Goal: Task Accomplishment & Management: Manage account settings

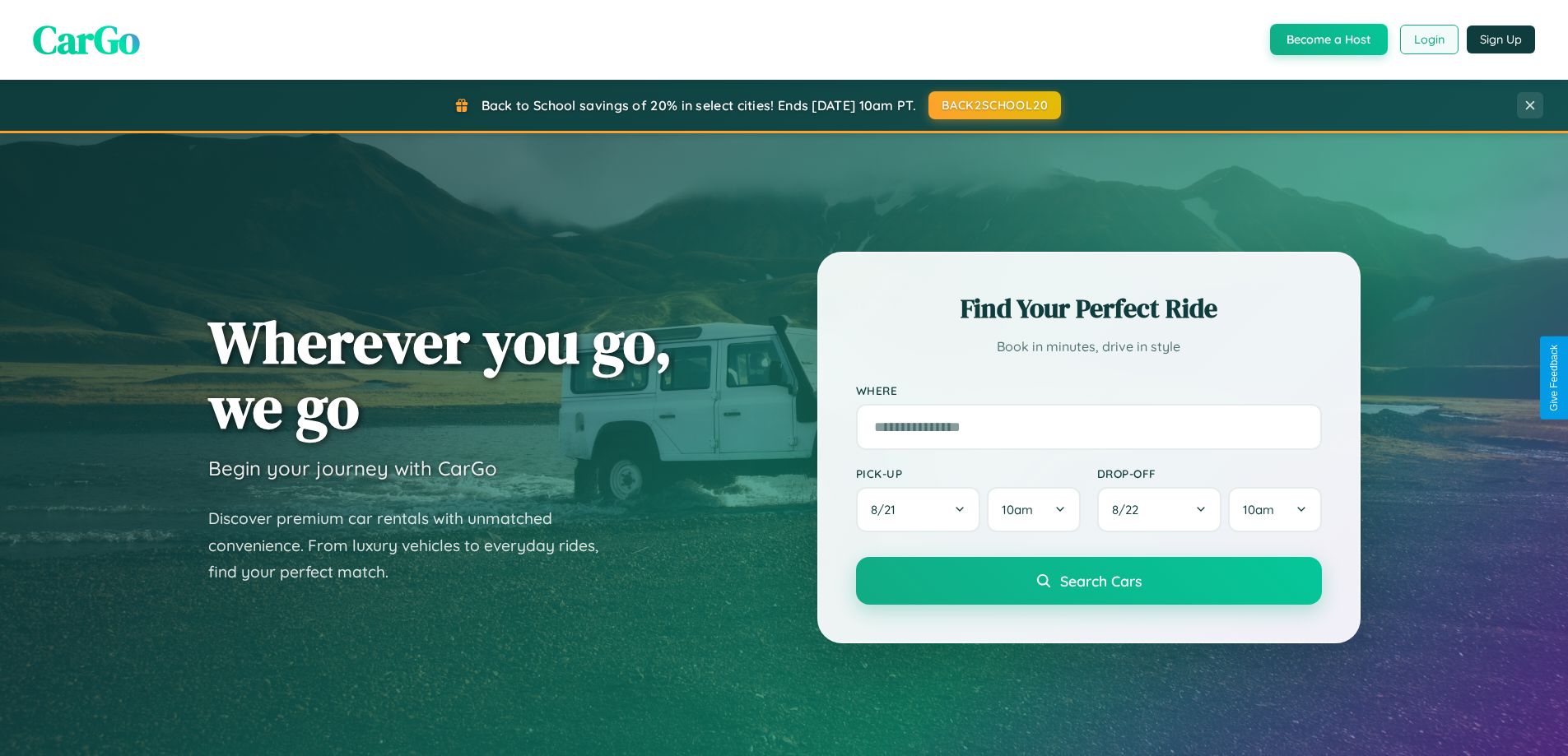
click at [1429, 39] on button "Login" at bounding box center [1430, 39] width 58 height 30
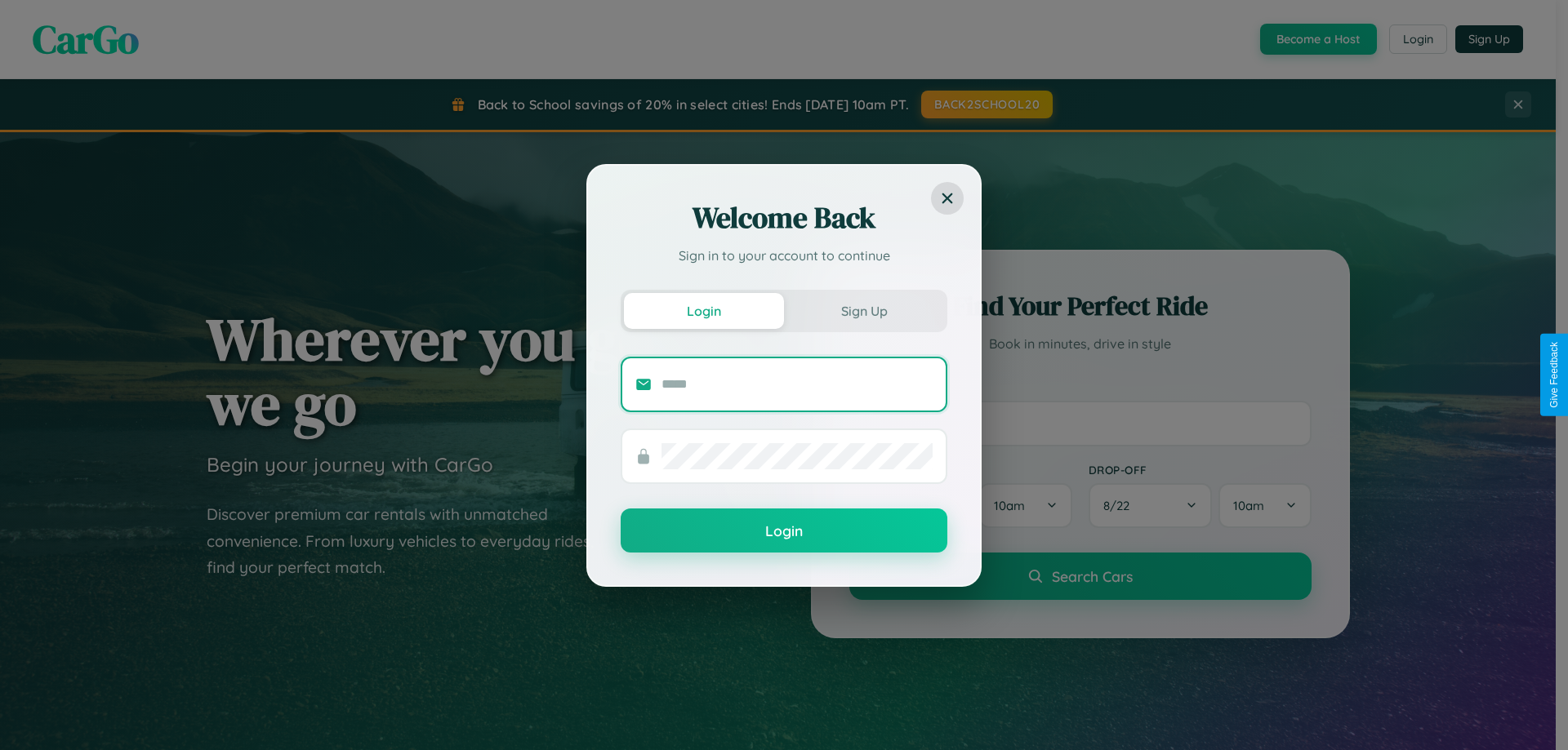
click at [797, 384] on input "text" at bounding box center [797, 384] width 271 height 26
type input "**********"
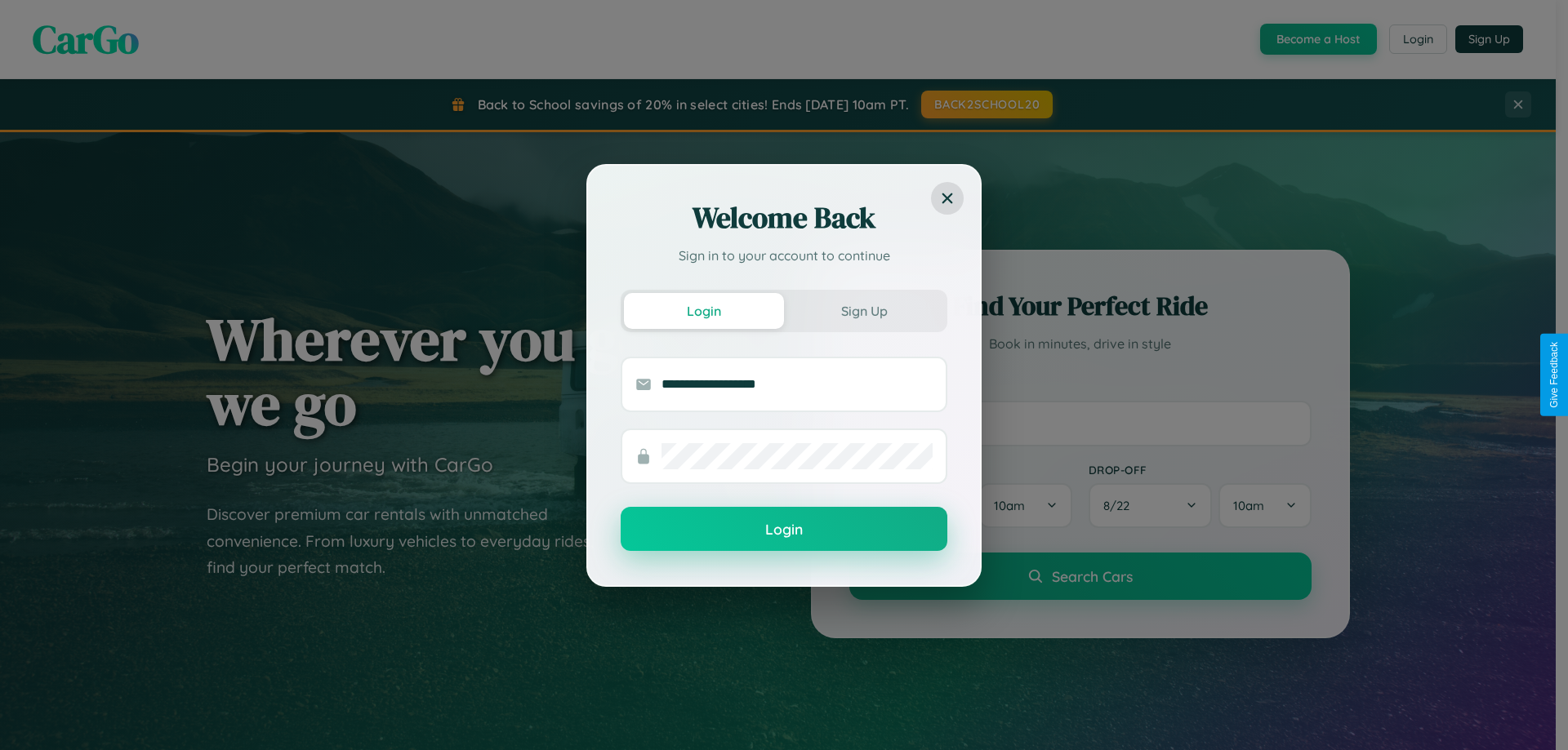
click at [784, 529] on button "Login" at bounding box center [784, 529] width 326 height 44
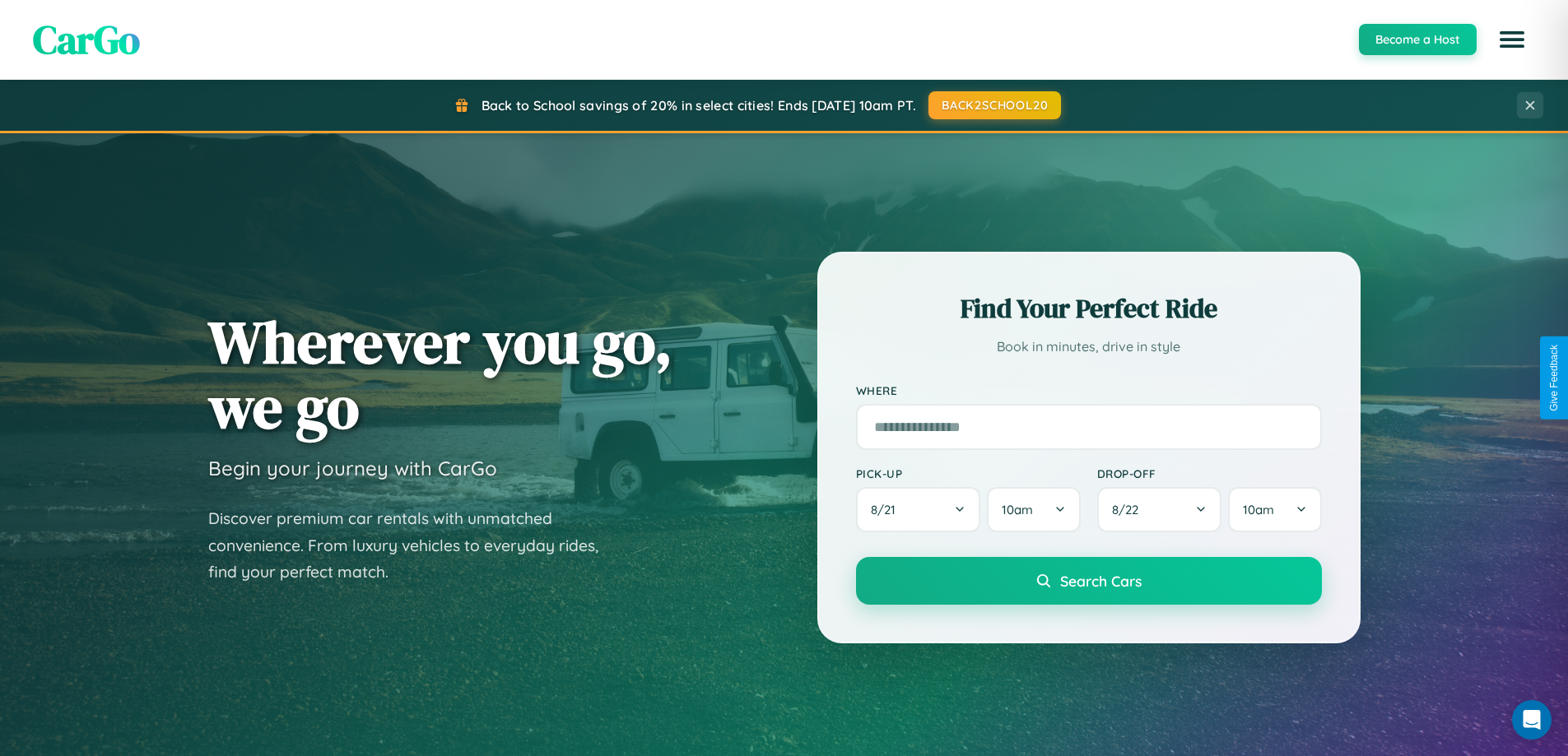
scroll to position [710, 0]
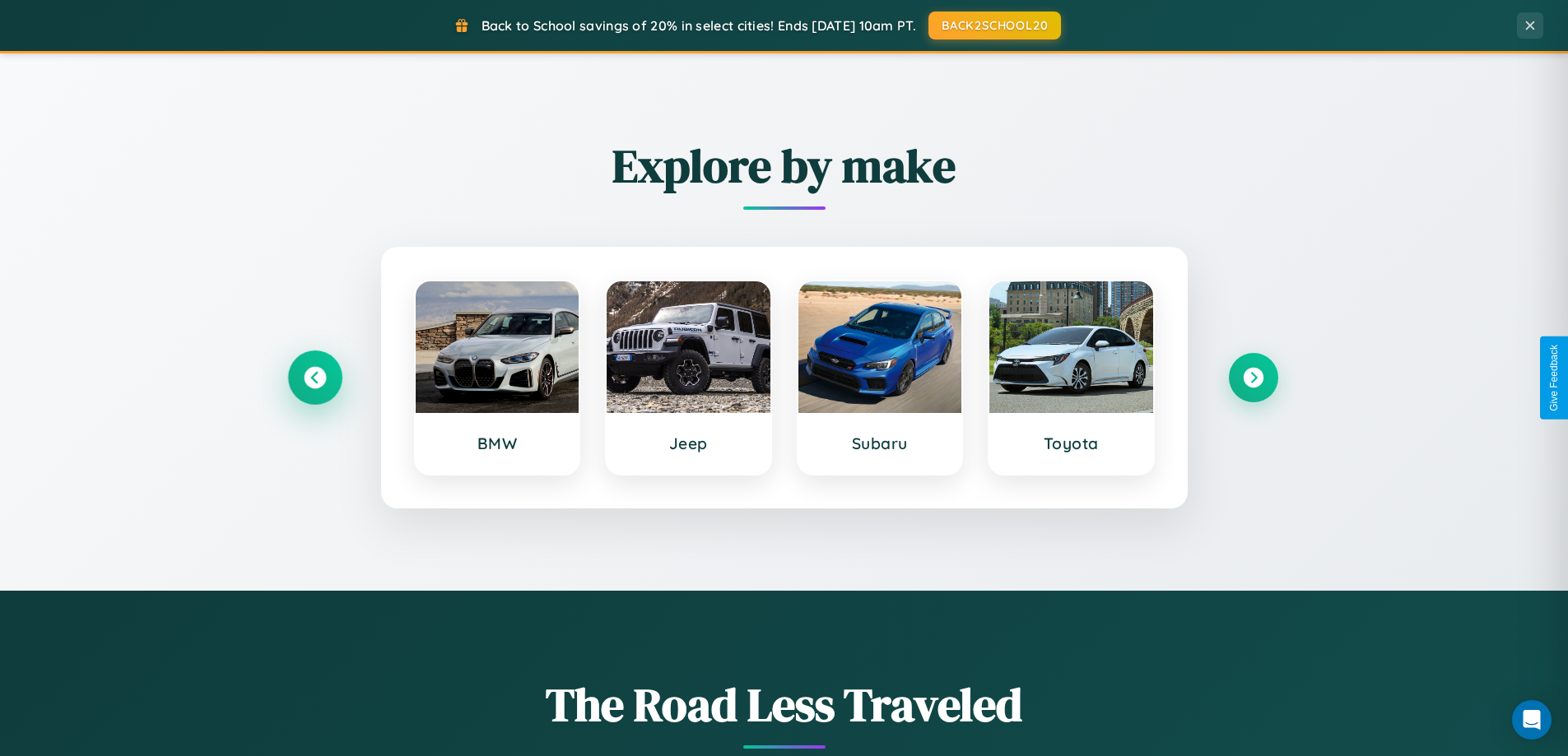
click at [314, 378] on icon at bounding box center [314, 378] width 22 height 22
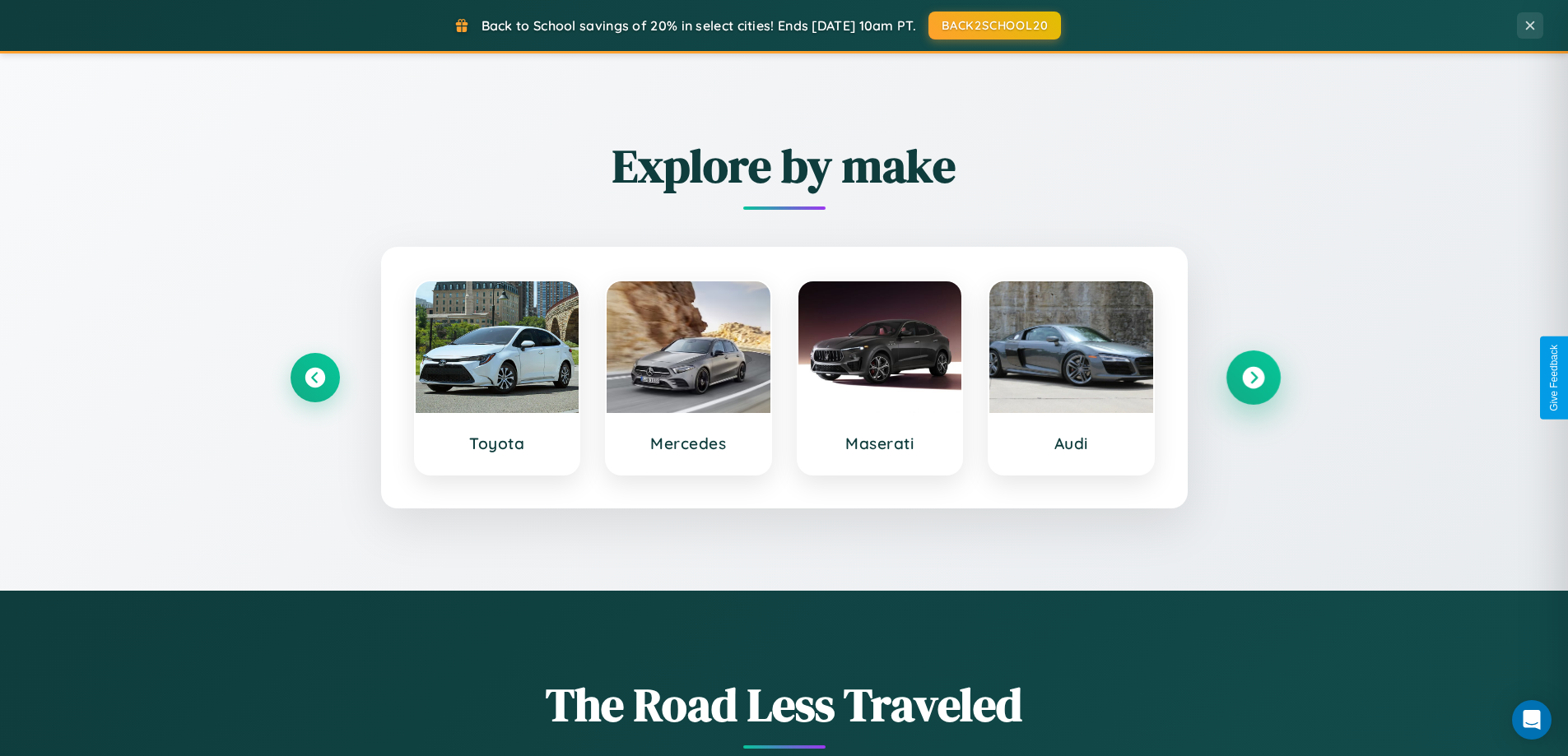
click at [1253, 378] on icon at bounding box center [1253, 378] width 22 height 22
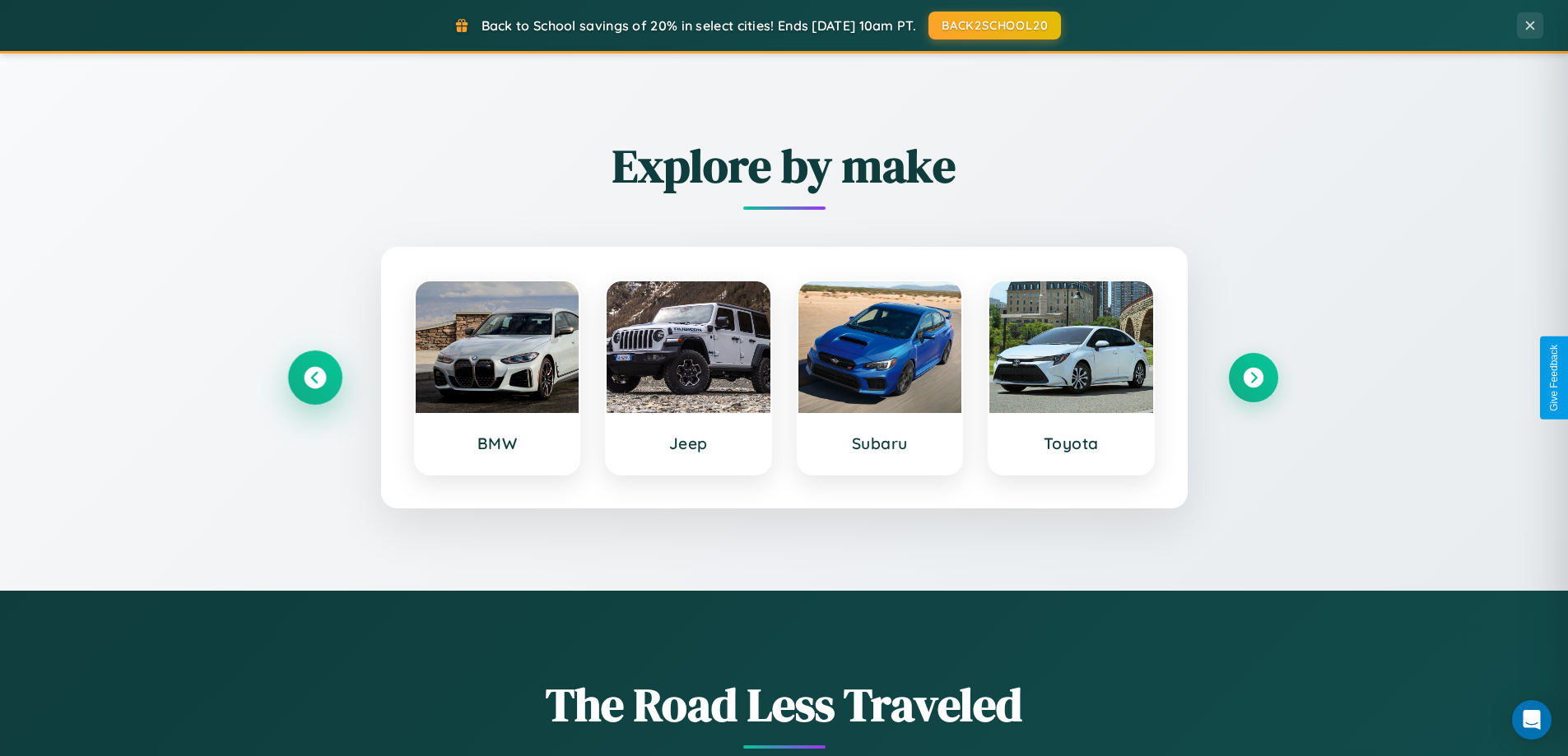
click at [314, 378] on icon at bounding box center [314, 378] width 22 height 22
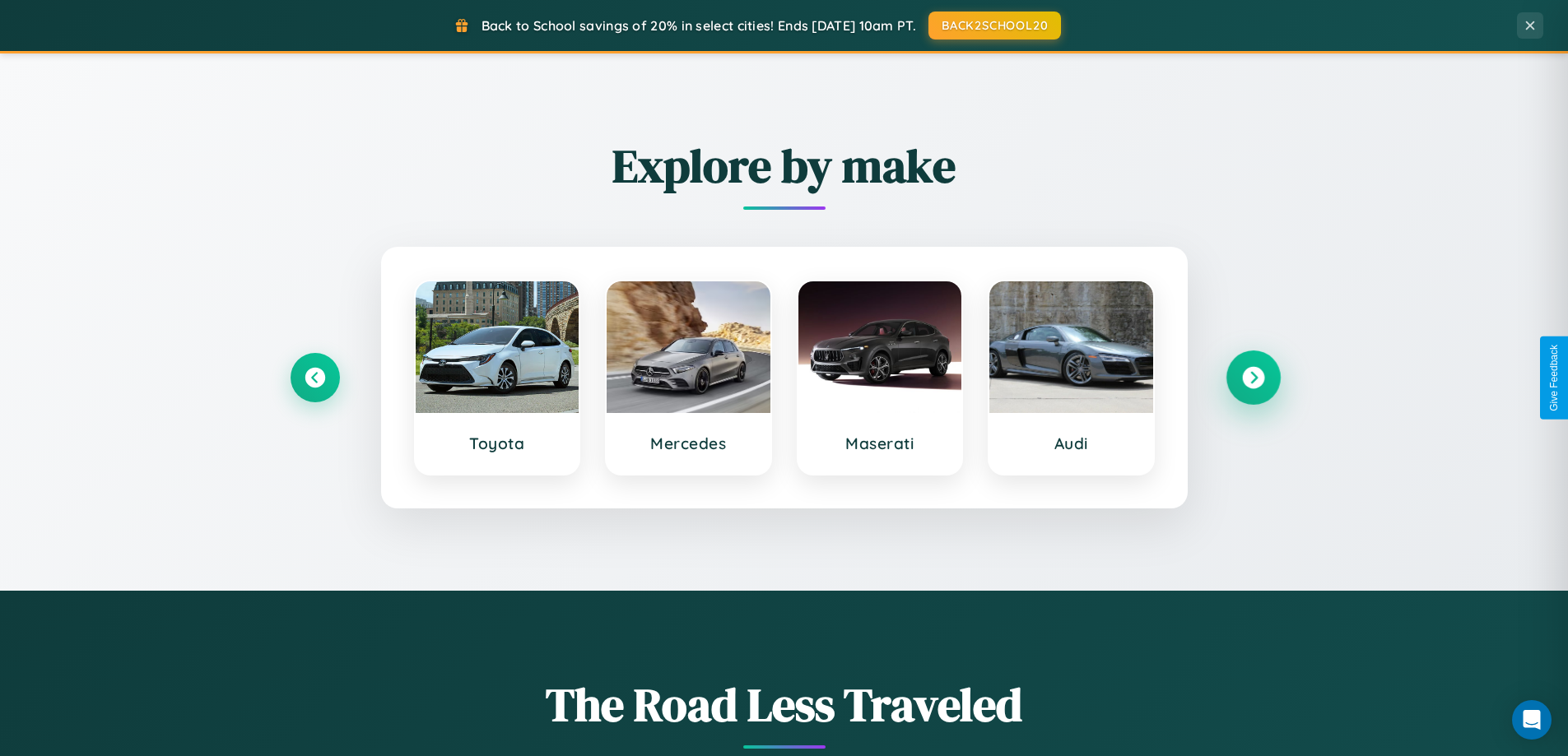
click at [1253, 378] on icon at bounding box center [1253, 378] width 22 height 22
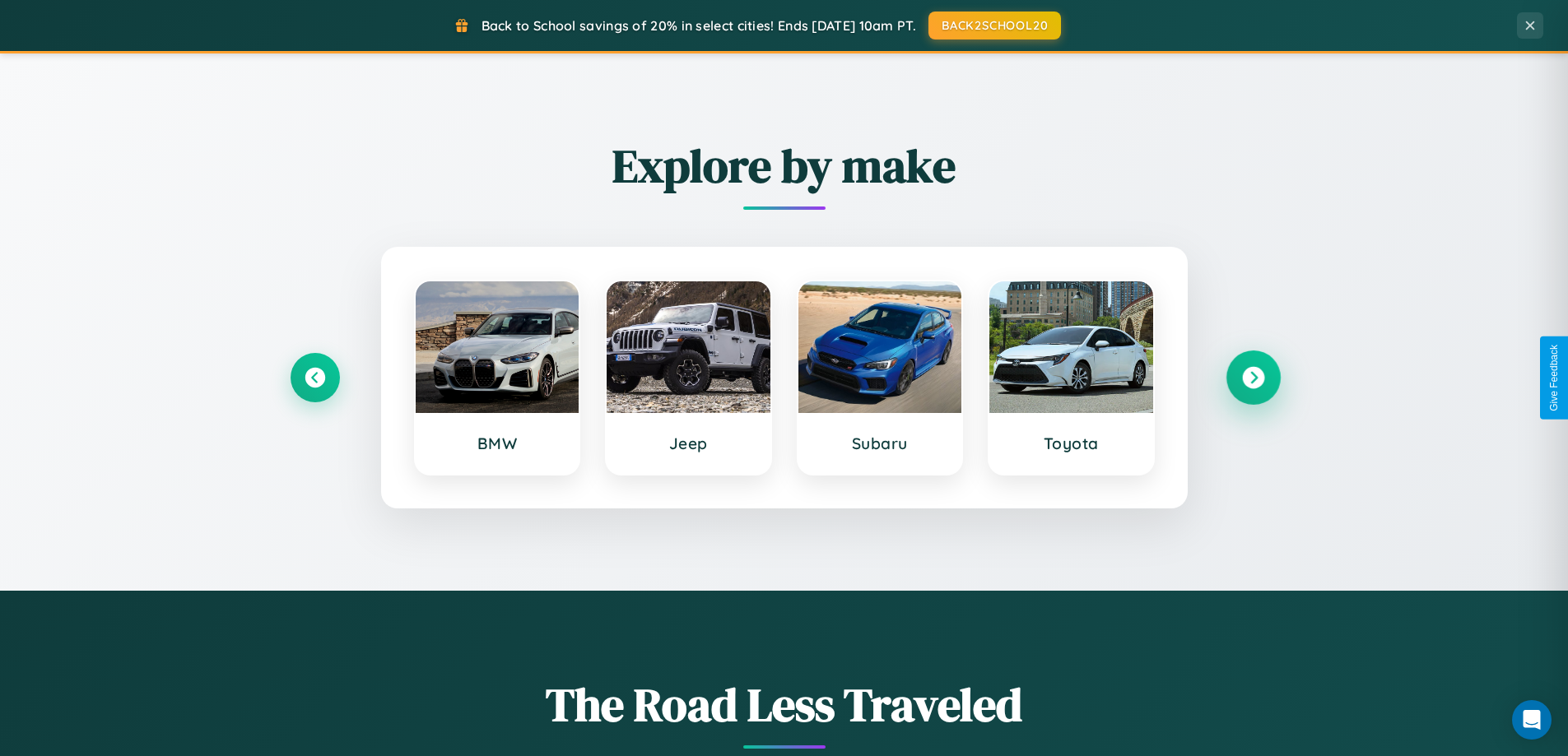
click at [1253, 378] on icon at bounding box center [1253, 378] width 22 height 22
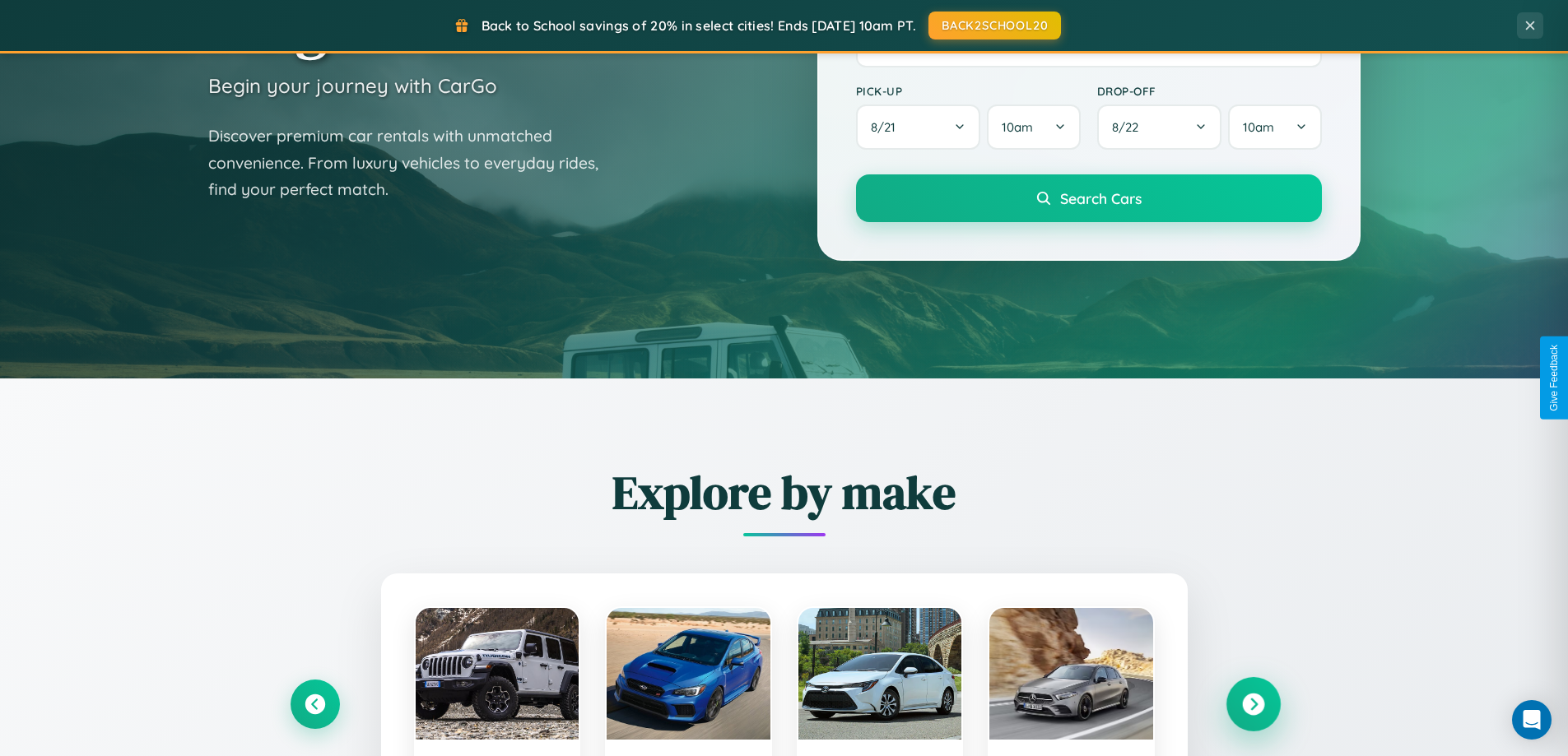
scroll to position [0, 0]
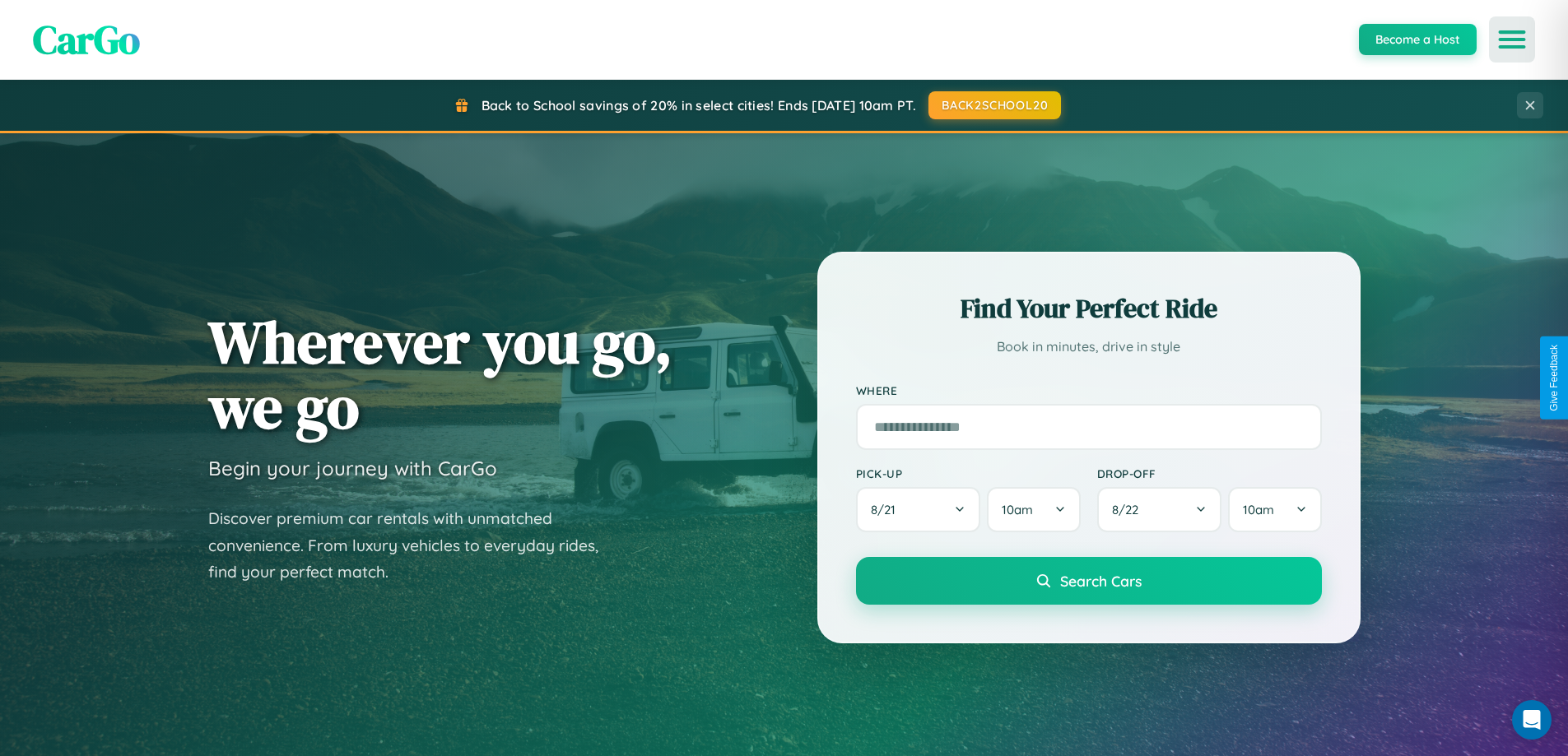
click at [1512, 39] on icon "Open menu" at bounding box center [1512, 39] width 24 height 15
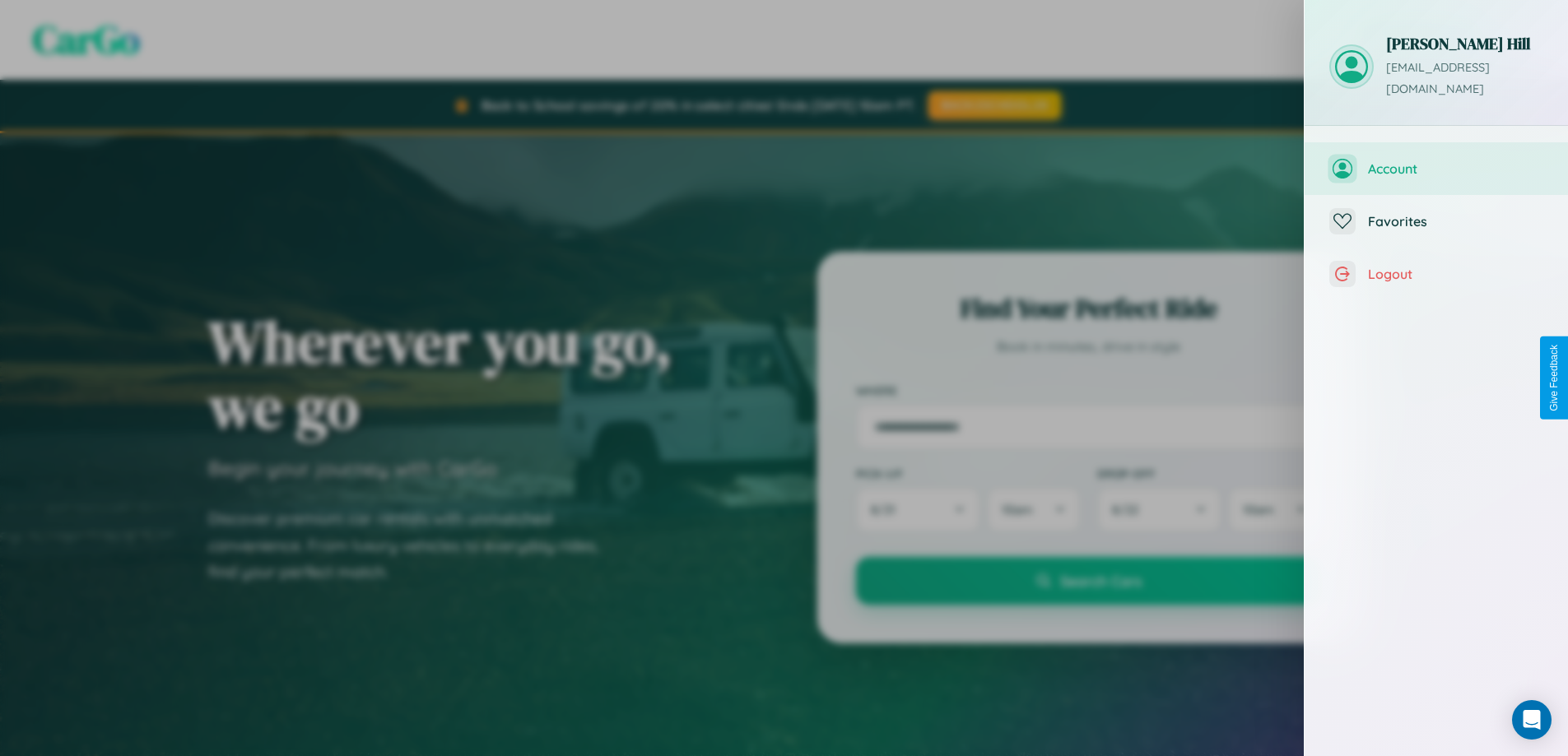
click at [1437, 160] on span "Account" at bounding box center [1456, 169] width 175 height 16
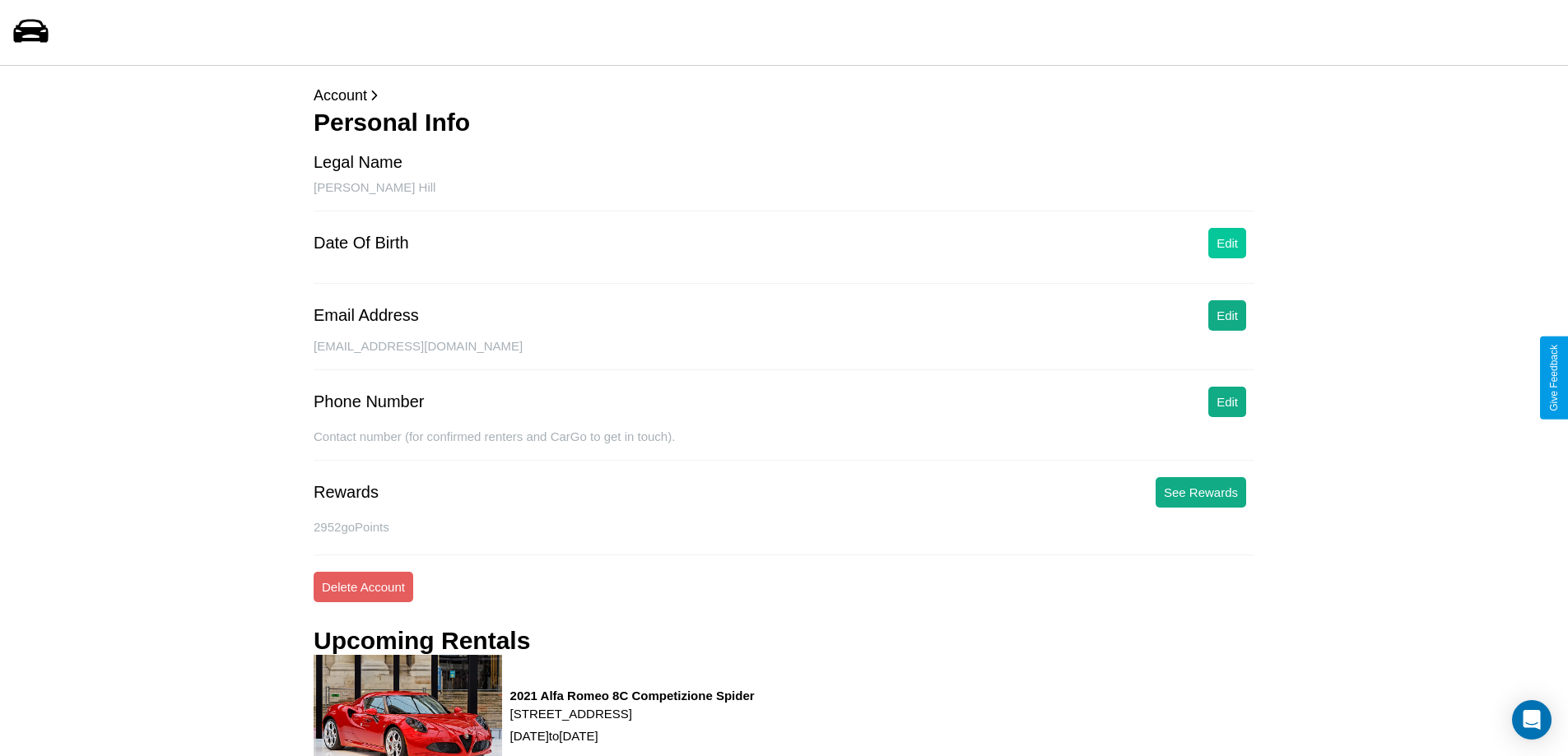
click at [1227, 243] on button "Edit" at bounding box center [1227, 242] width 38 height 30
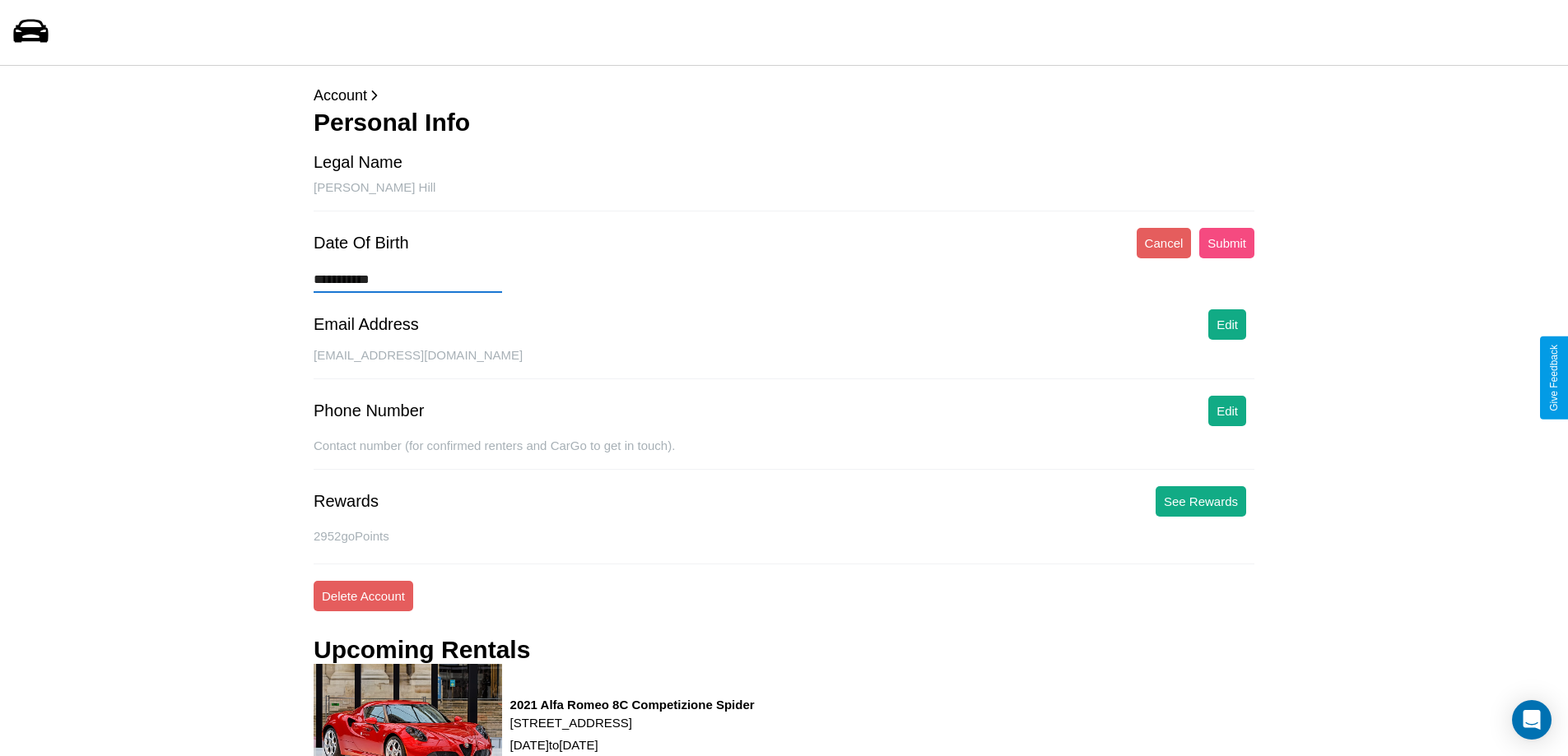
type input "**********"
click at [1226, 243] on button "Submit" at bounding box center [1226, 242] width 56 height 30
